Goal: Task Accomplishment & Management: Manage account settings

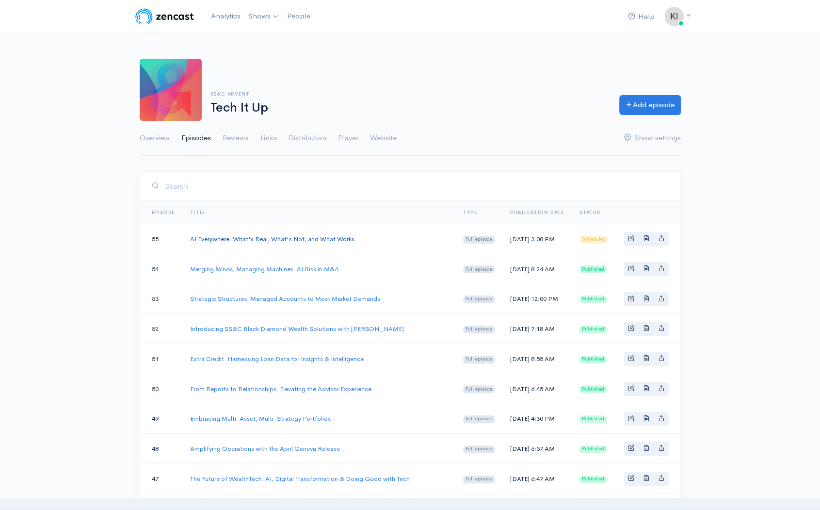
click at [225, 242] on link "AI Everywhere: What's Real, What's Not, and What Works" at bounding box center [272, 239] width 164 height 8
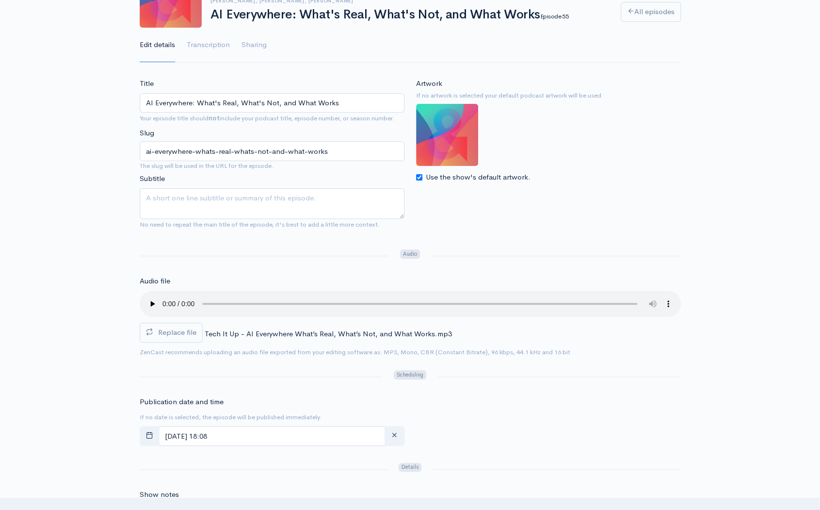
scroll to position [97, 0]
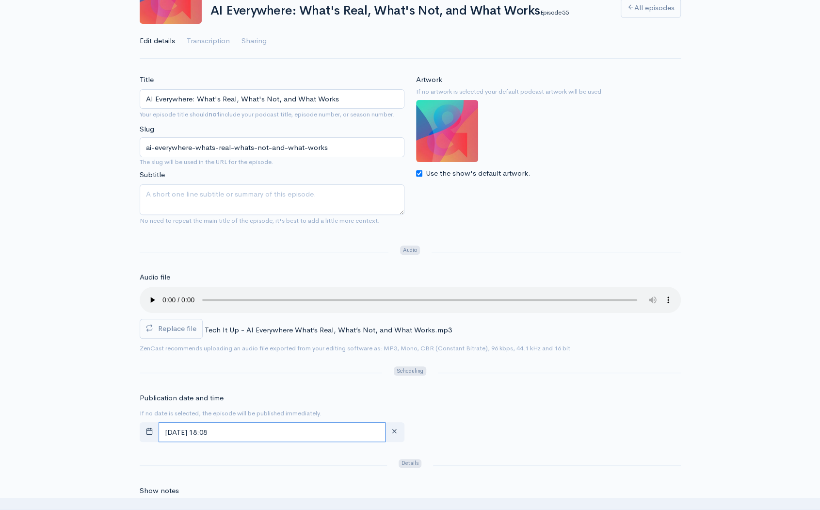
click at [367, 424] on input "September, 12 2025 18:08" at bounding box center [272, 432] width 227 height 20
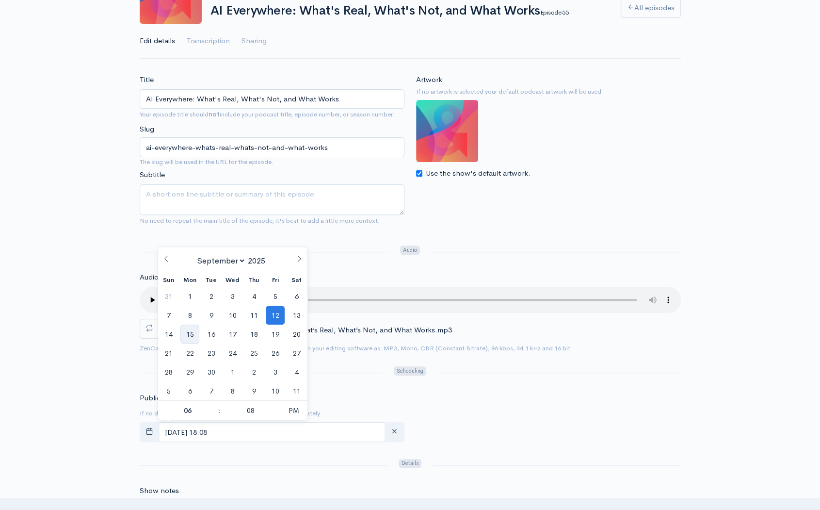
click at [197, 334] on span "15" at bounding box center [189, 333] width 19 height 19
type input "[DATE] 18:08"
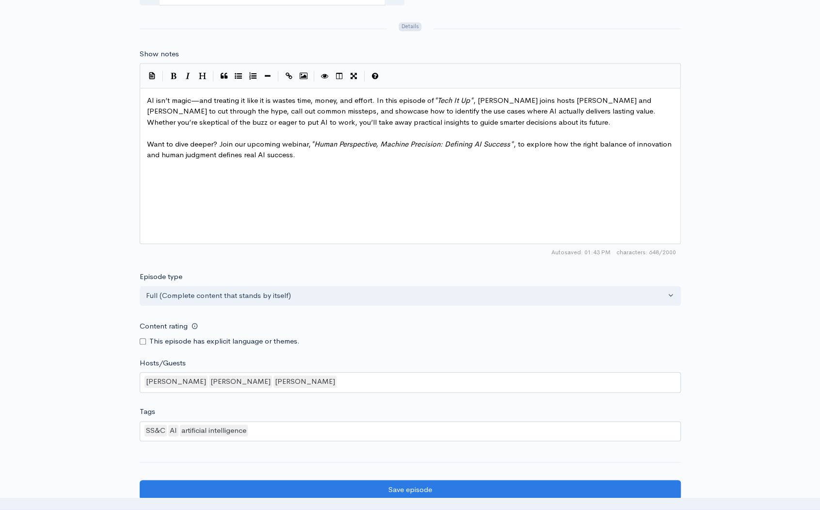
scroll to position [682, 0]
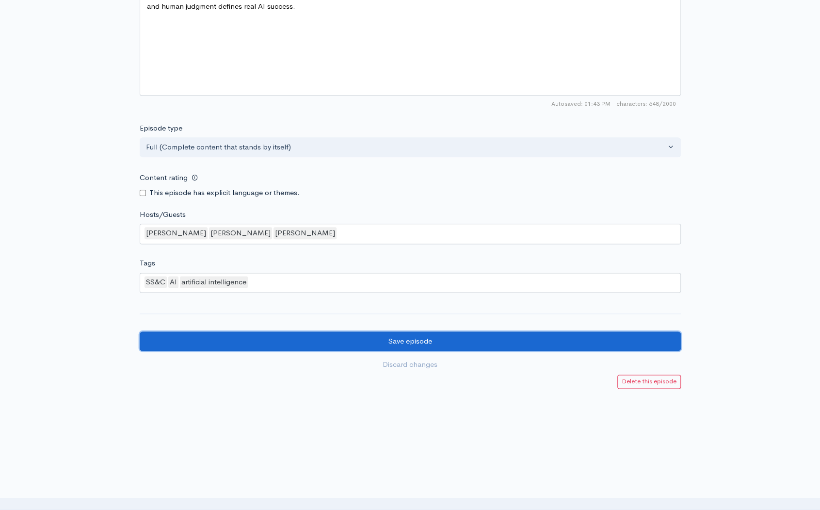
click at [360, 336] on input "Save episode" at bounding box center [410, 341] width 541 height 20
